Goal: Find contact information: Find contact information

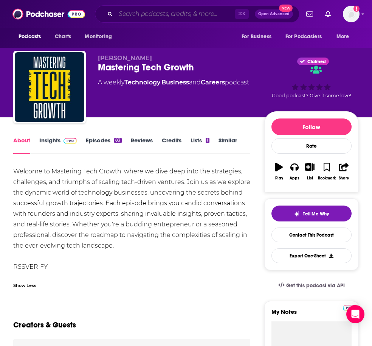
click at [175, 11] on input "Search podcasts, credits, & more..." at bounding box center [175, 14] width 119 height 12
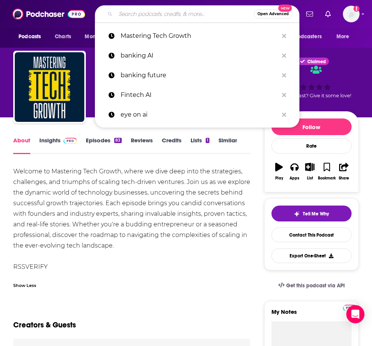
paste input "Breaking Beauty Podcast"
type input "Breaking Beauty Podcast"
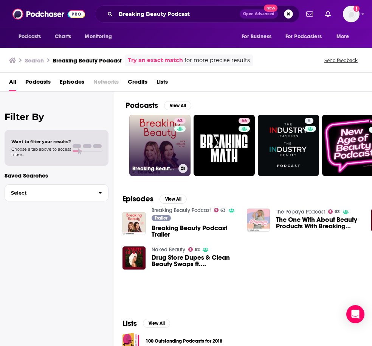
click at [162, 149] on link "63 Breaking Beauty Podcast" at bounding box center [159, 145] width 61 height 61
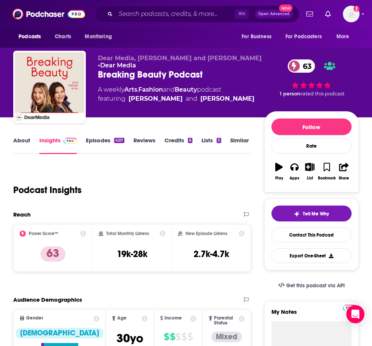
click at [22, 139] on link "About" at bounding box center [21, 144] width 17 height 17
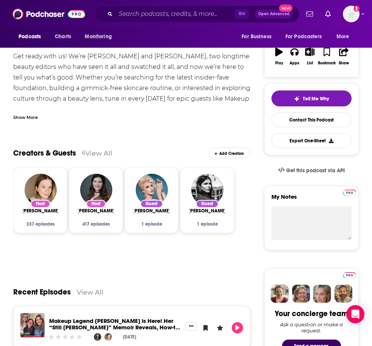
scroll to position [116, 0]
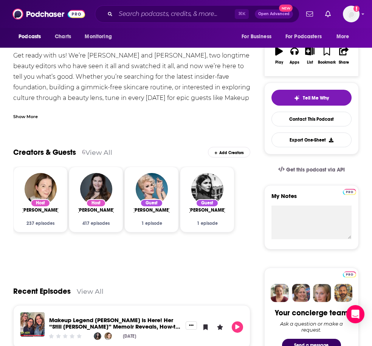
click at [34, 118] on div "Show More" at bounding box center [25, 115] width 25 height 7
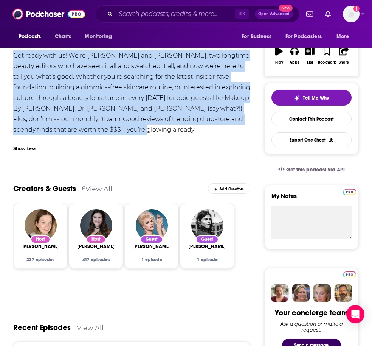
drag, startPoint x: 135, startPoint y: 130, endPoint x: 11, endPoint y: 59, distance: 142.9
copy div "Get ready with us! We’re [PERSON_NAME] and [PERSON_NAME], two longtime beauty e…"
click at [86, 115] on div "Get ready with us! We’re [PERSON_NAME] and [PERSON_NAME], two longtime beauty e…" at bounding box center [131, 92] width 237 height 85
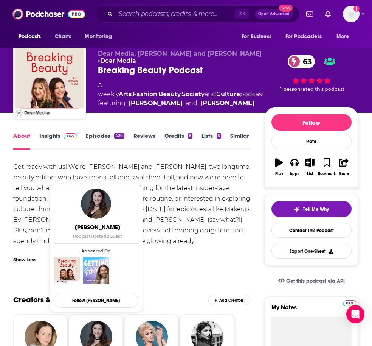
scroll to position [0, 0]
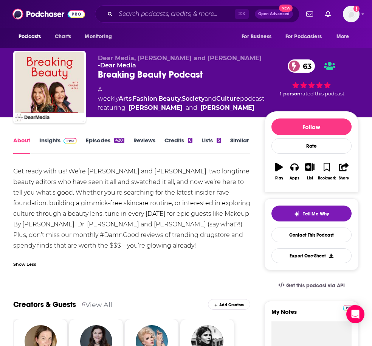
click at [56, 143] on link "Insights" at bounding box center [57, 144] width 37 height 17
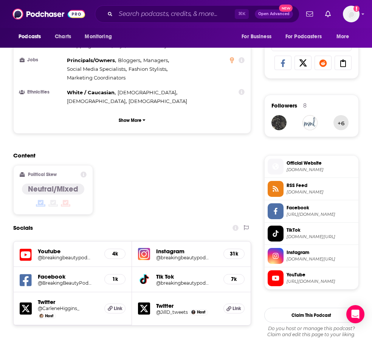
scroll to position [597, 0]
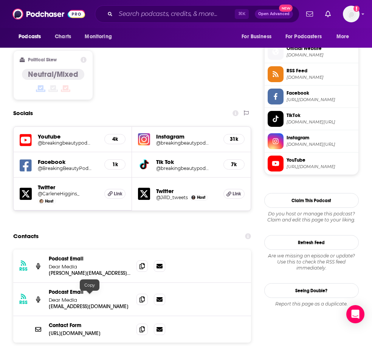
click at [83, 330] on p "[URL][DOMAIN_NAME]" at bounding box center [90, 333] width 82 height 6
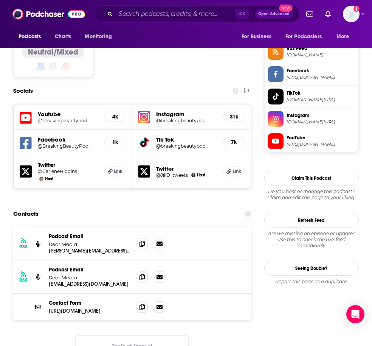
scroll to position [620, 0]
